Goal: Information Seeking & Learning: Learn about a topic

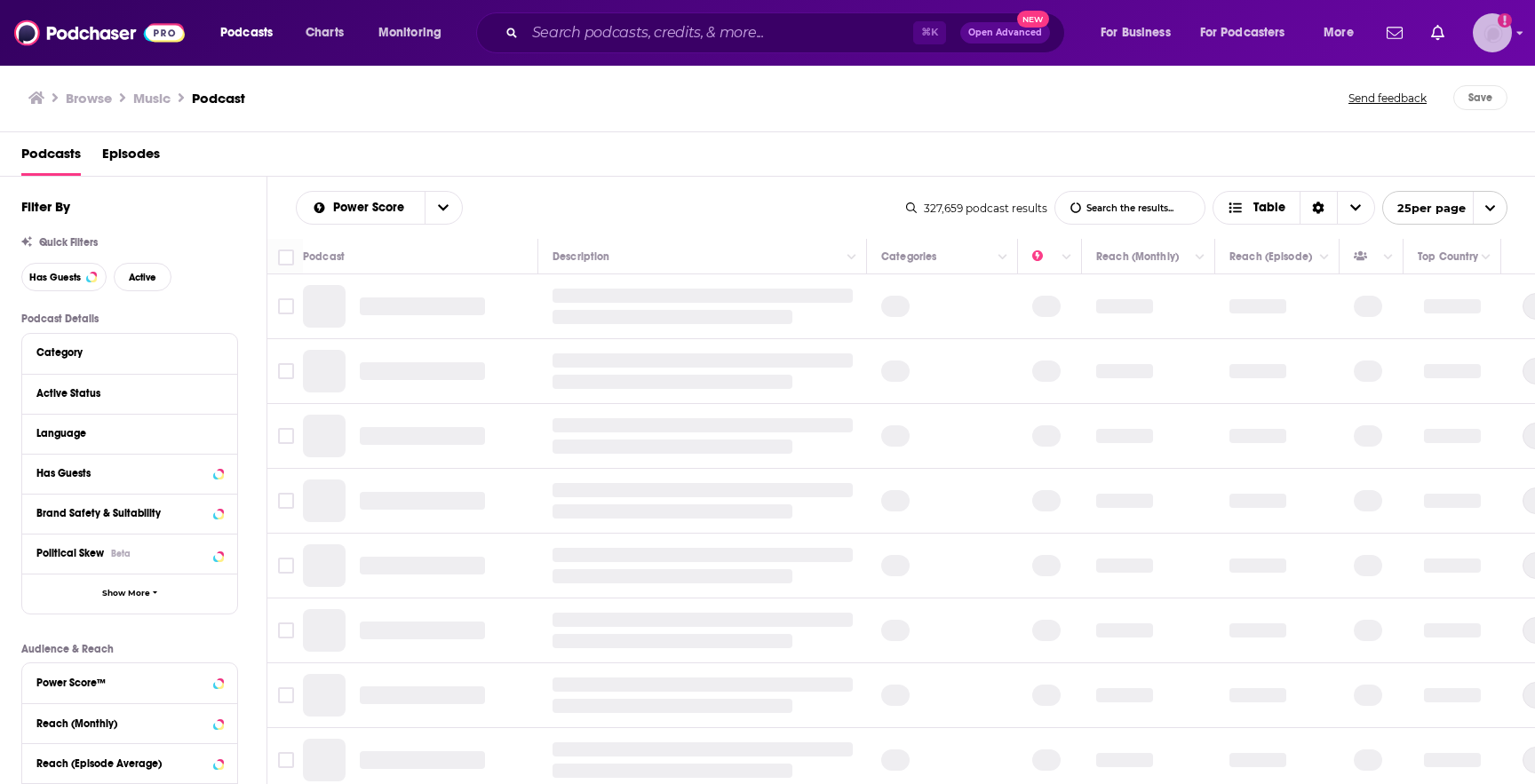
click at [1486, 32] on img "Logged in as rowan.sullivan" at bounding box center [1493, 33] width 39 height 39
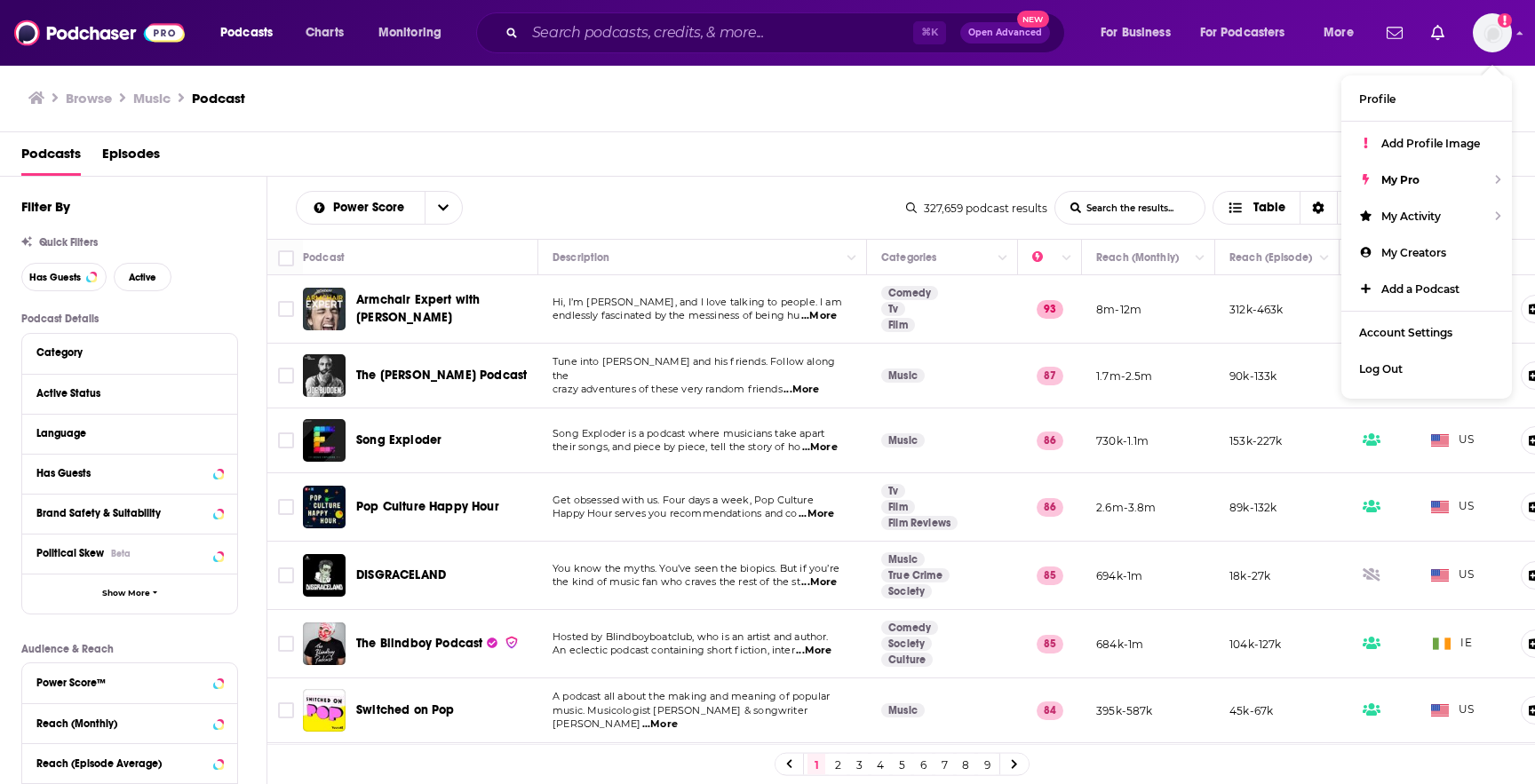
click at [744, 110] on div "Browse Music Podcast Send feedback Save" at bounding box center [768, 98] width 1536 height 68
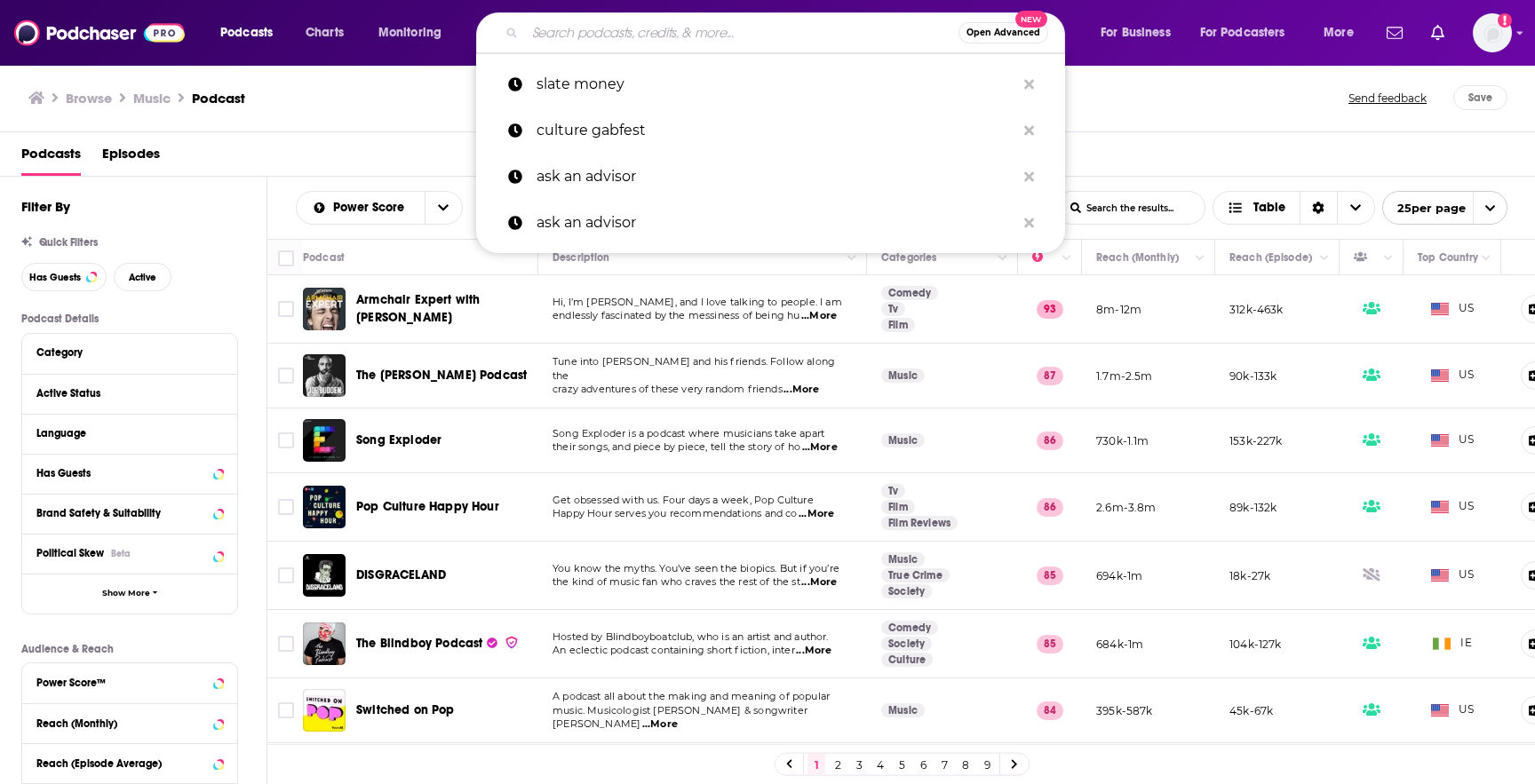
click at [702, 38] on input "Search podcasts, credits, & more..." at bounding box center [742, 33] width 433 height 28
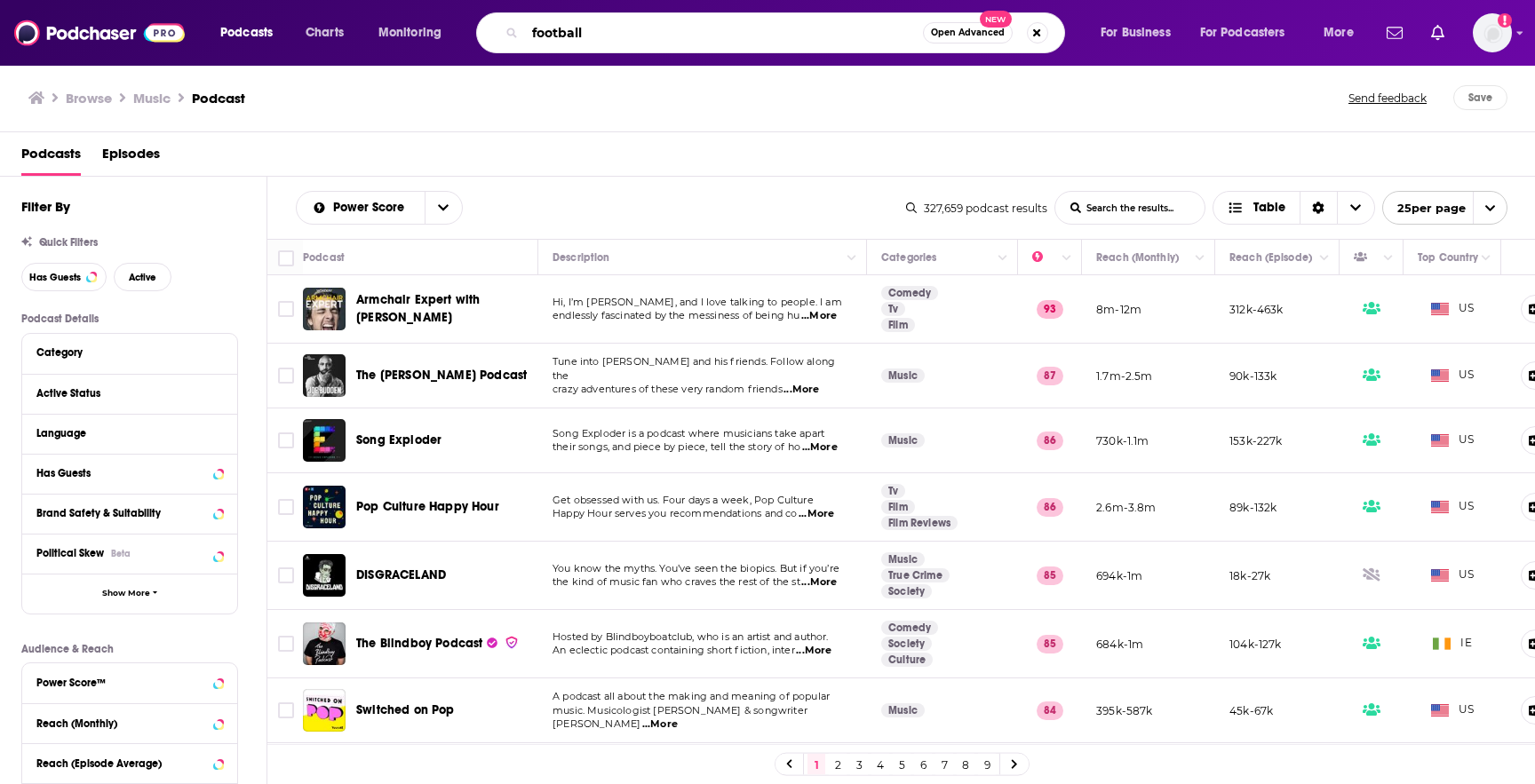
type input "football"
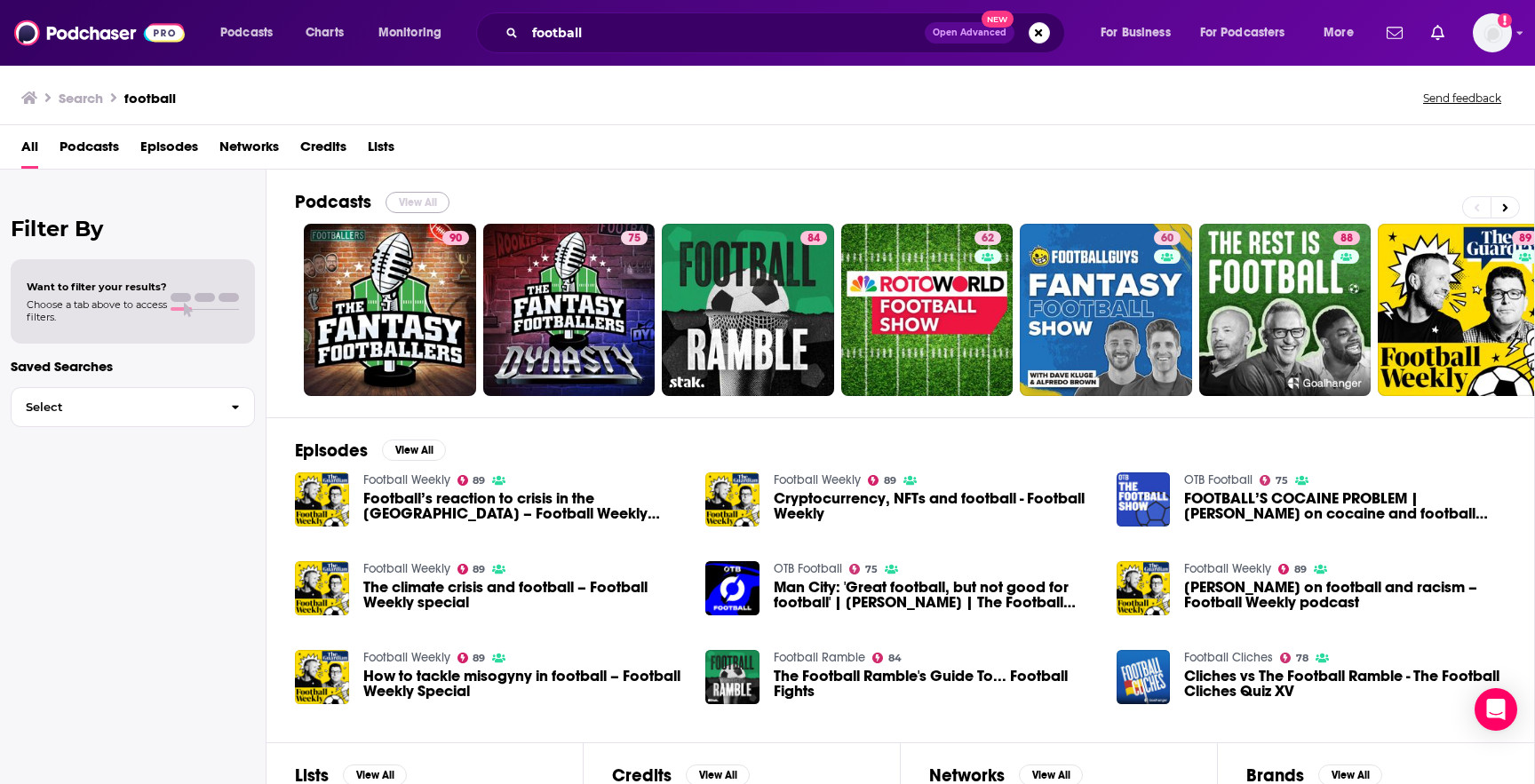
click at [416, 200] on button "View All" at bounding box center [418, 203] width 64 height 22
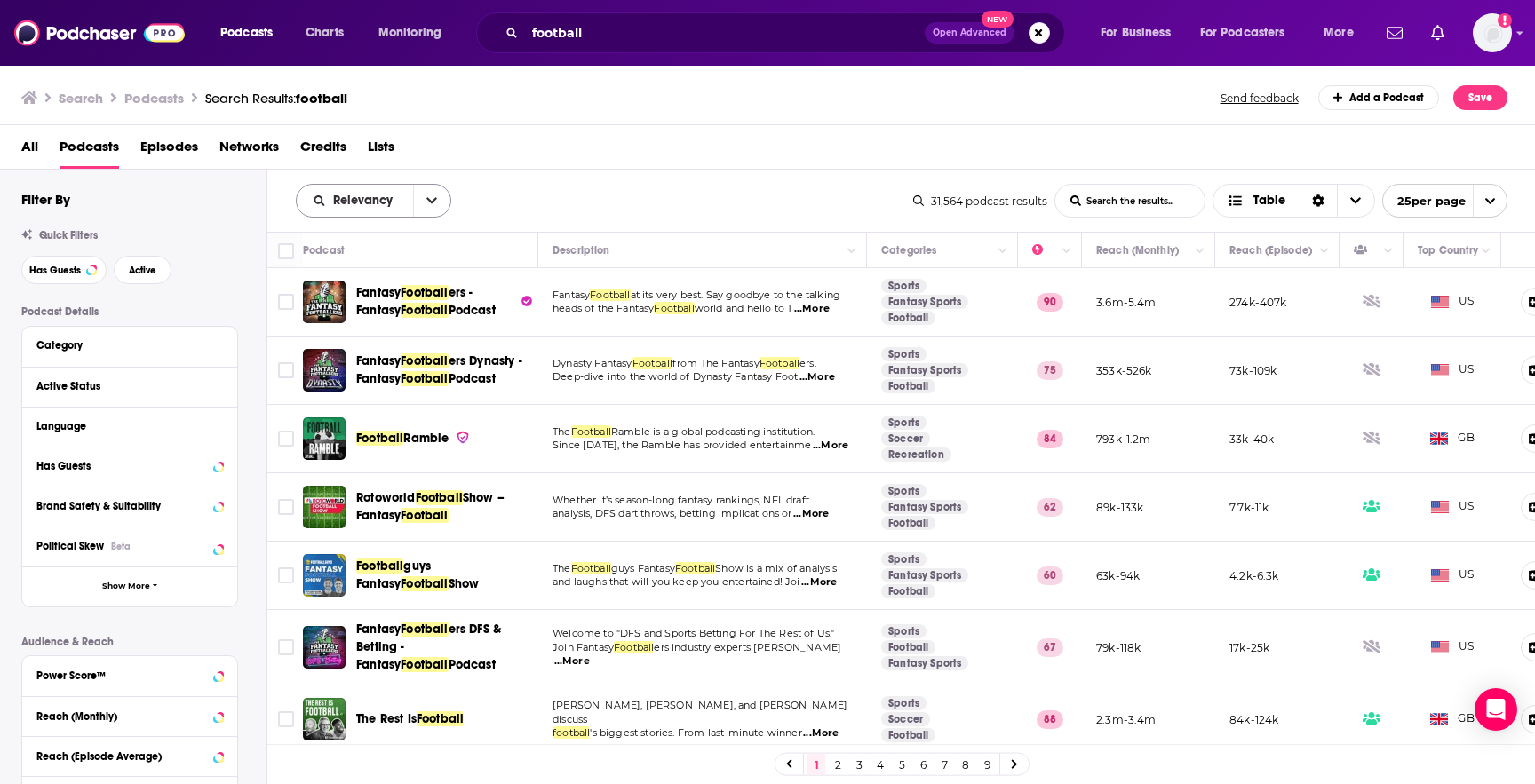
click at [421, 204] on button "open menu" at bounding box center [432, 201] width 38 height 32
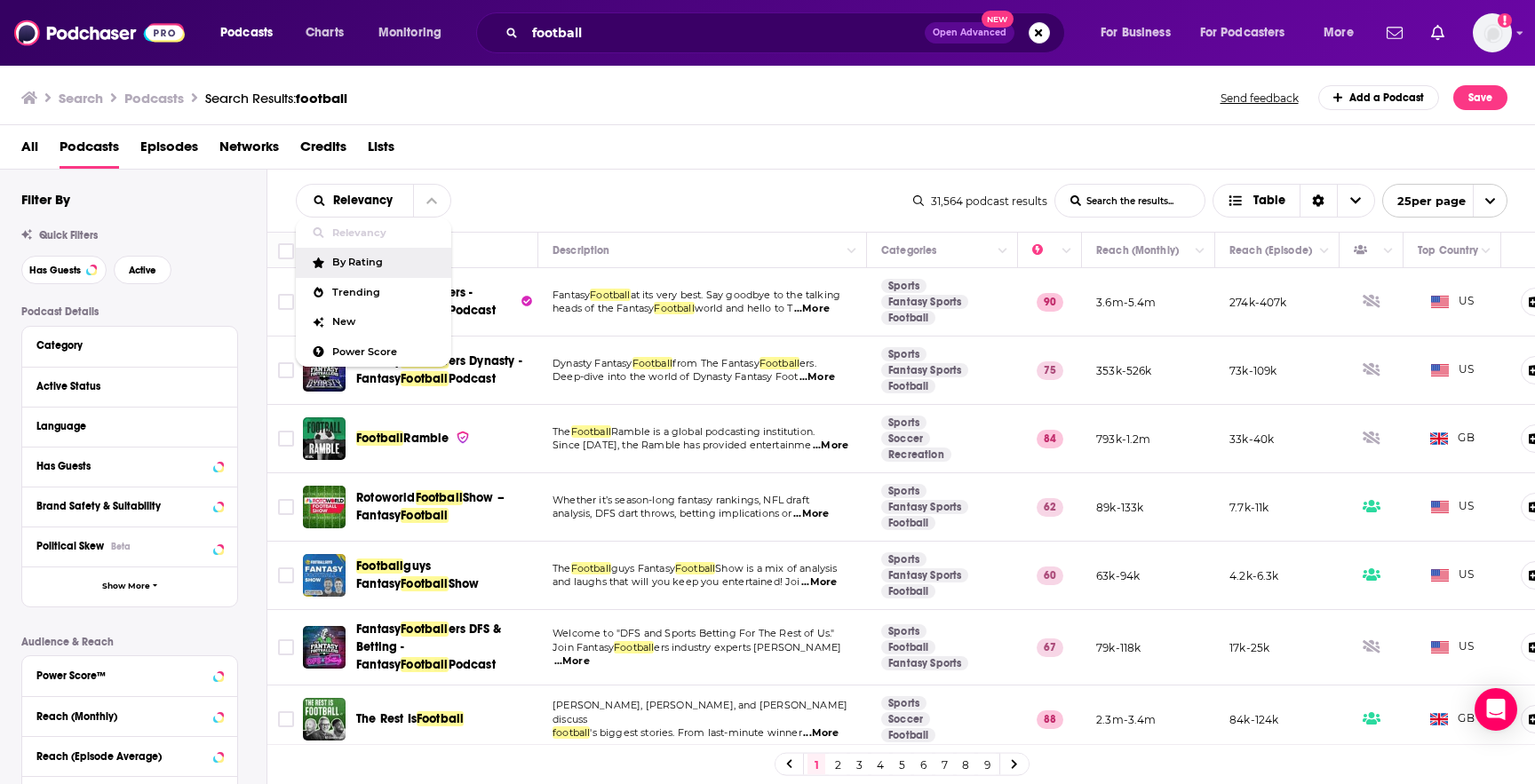
click at [377, 267] on span "By Rating" at bounding box center [385, 263] width 105 height 9
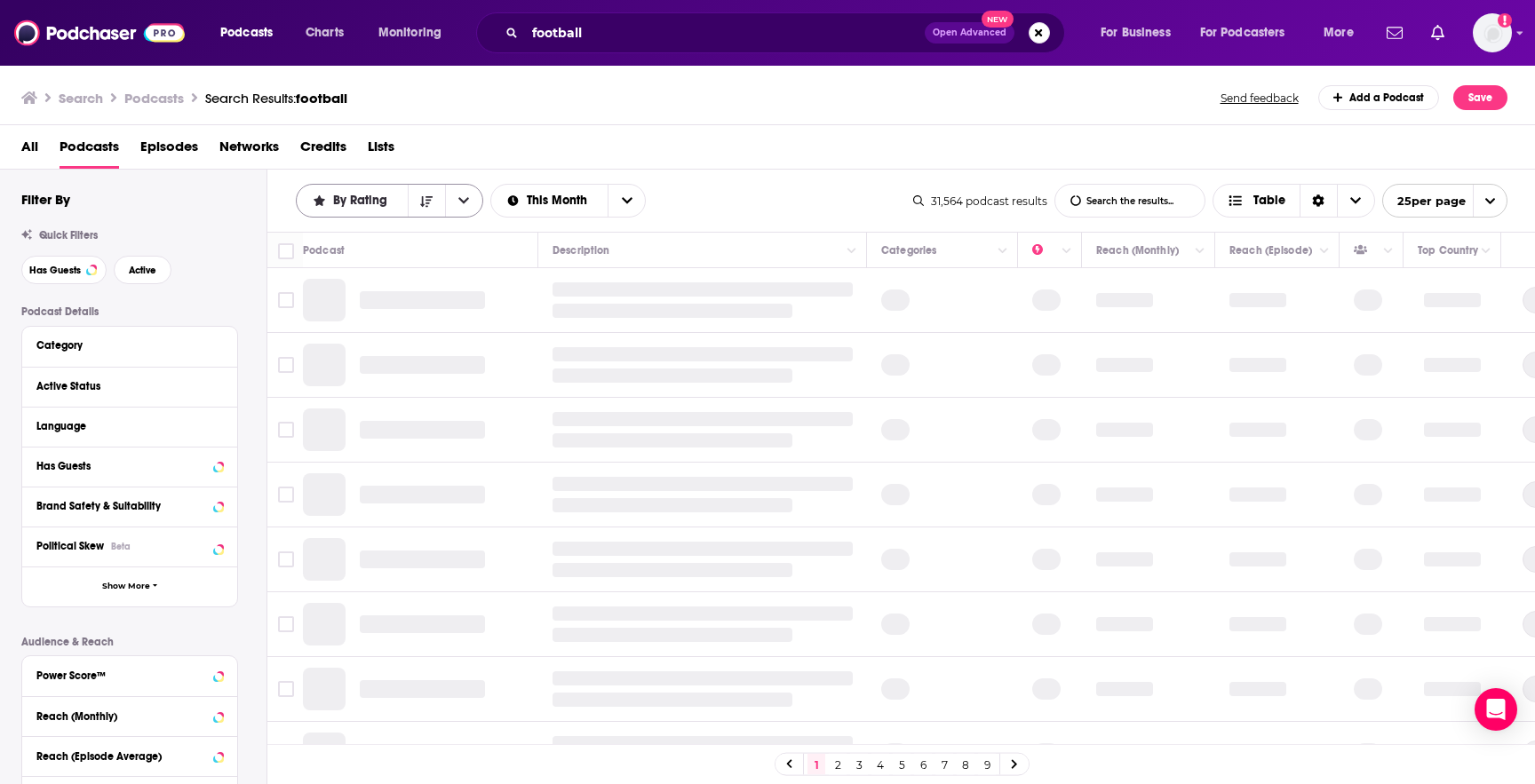
click at [461, 200] on icon "open menu" at bounding box center [464, 201] width 10 height 7
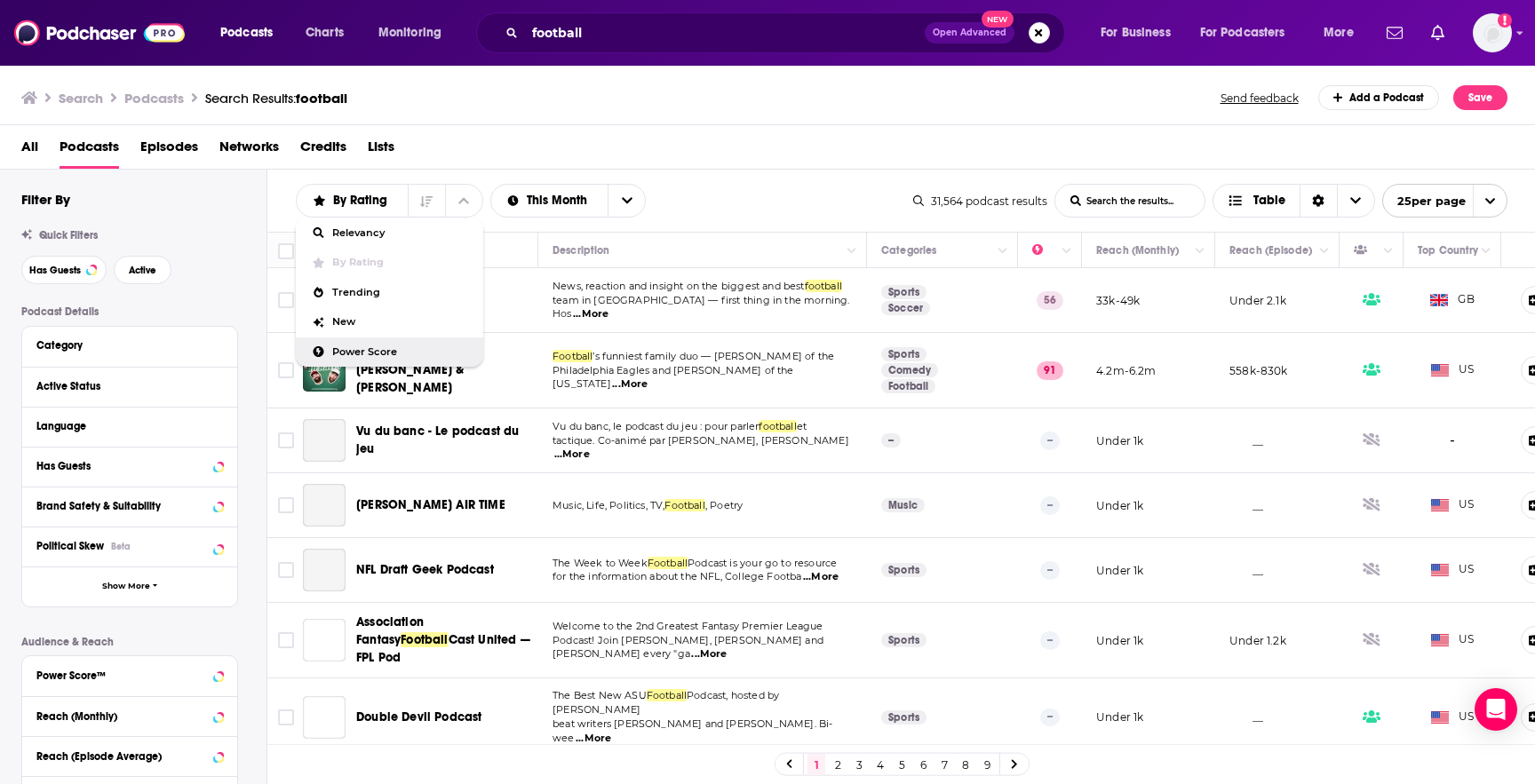
click at [393, 357] on span "Power Score" at bounding box center [401, 352] width 137 height 9
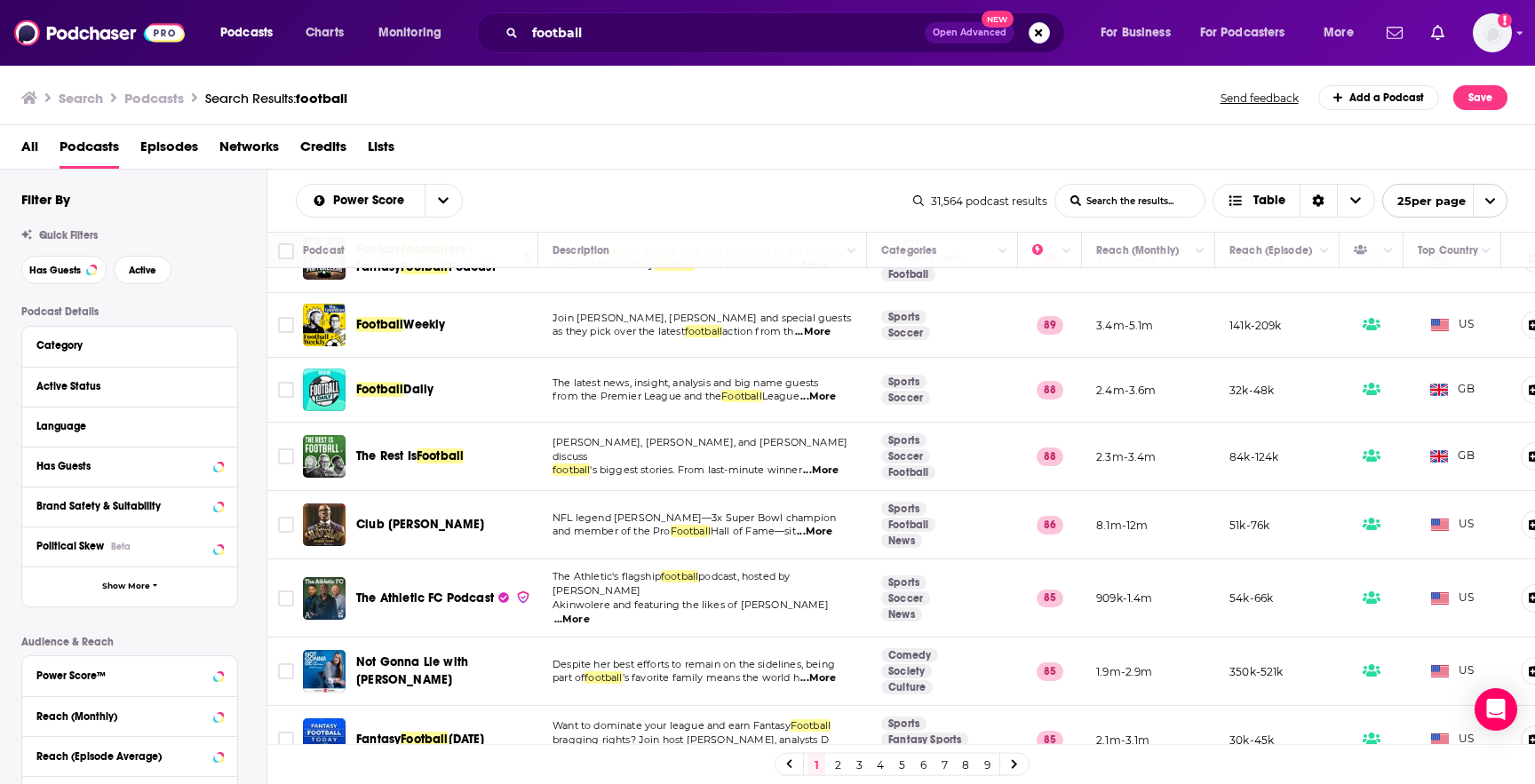
scroll to position [123, 0]
